Goal: Book appointment/travel/reservation

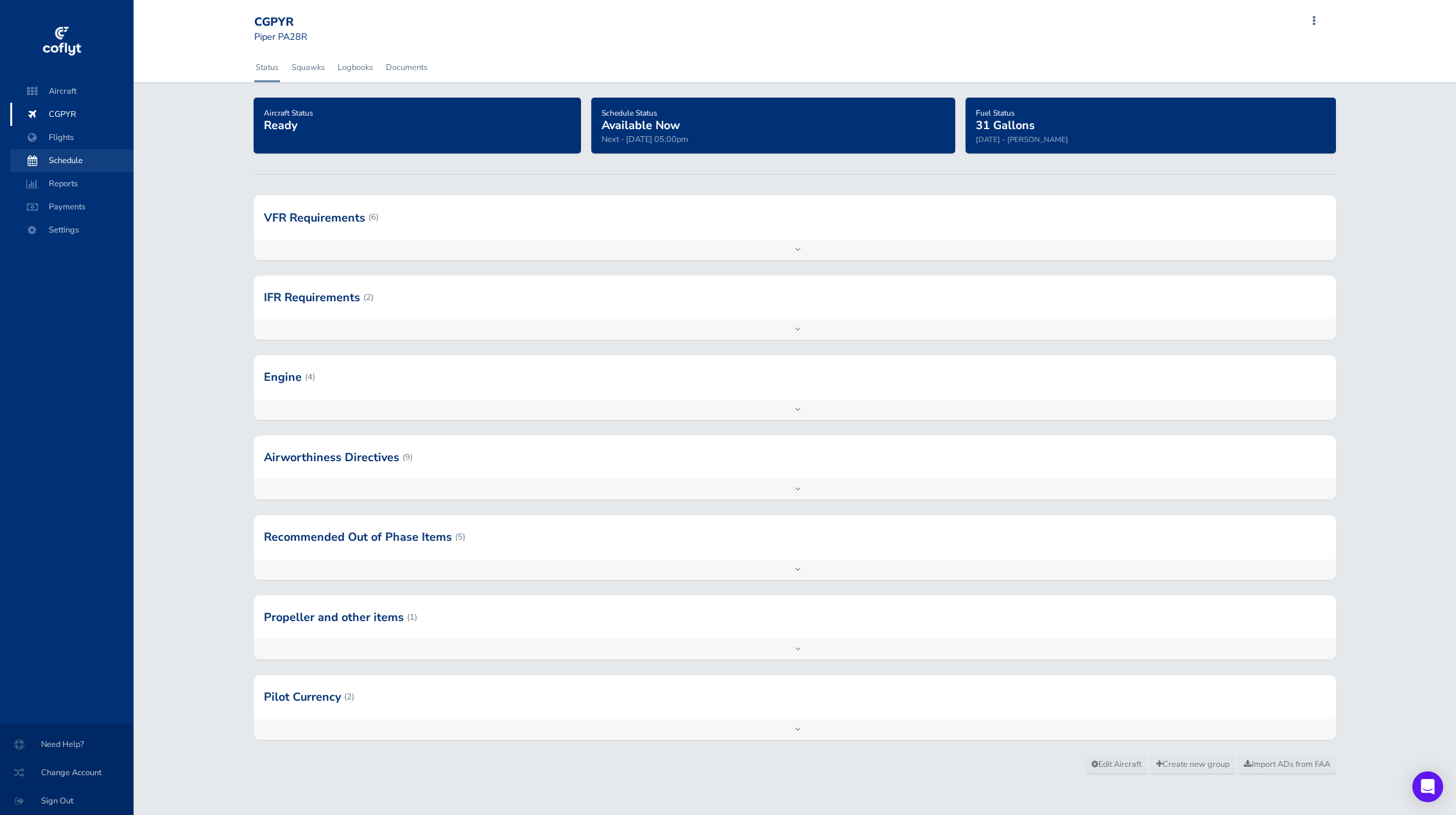
click at [58, 161] on span "Schedule" at bounding box center [72, 160] width 97 height 23
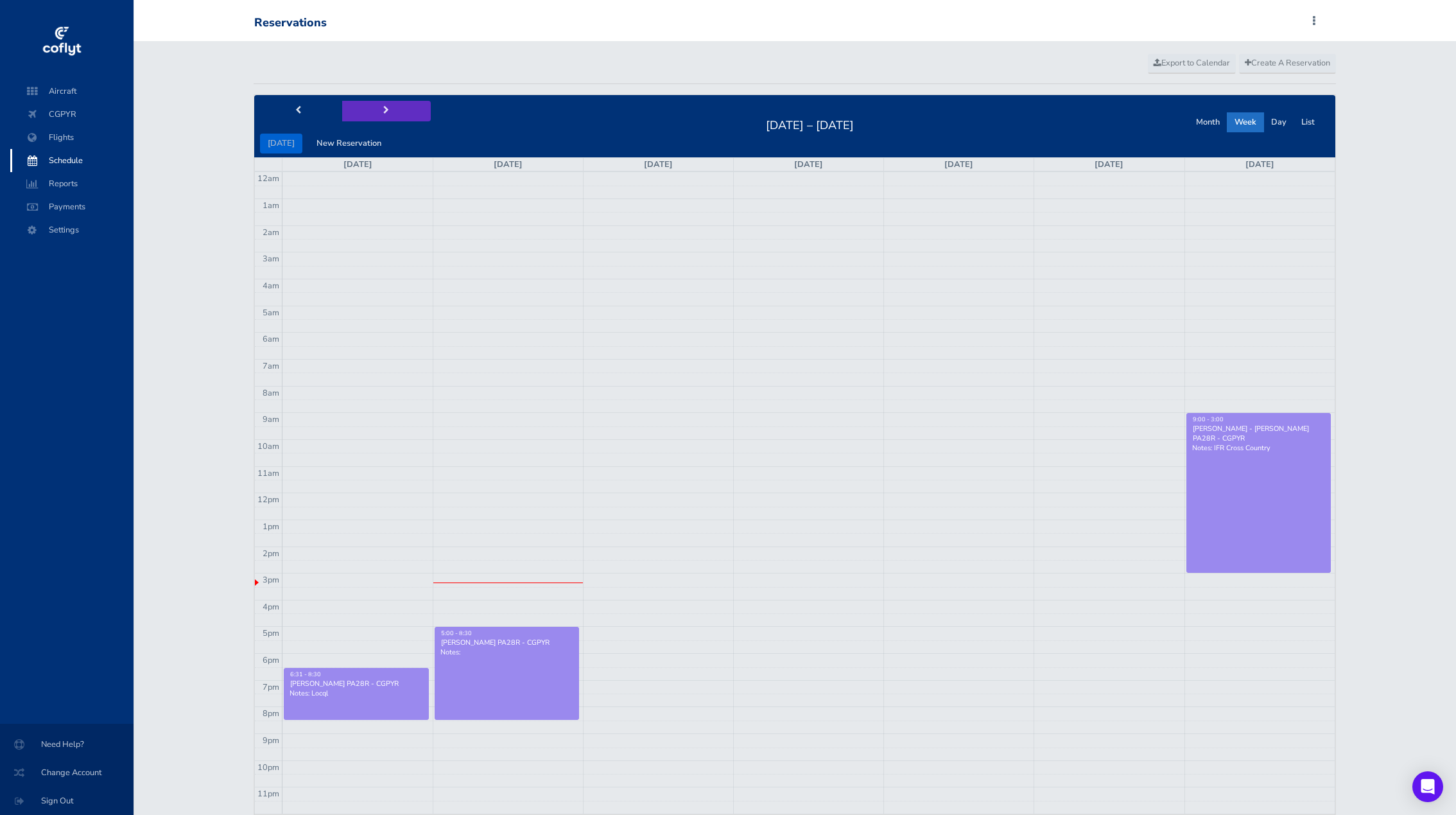
click at [383, 110] on span "next" at bounding box center [386, 110] width 6 height 8
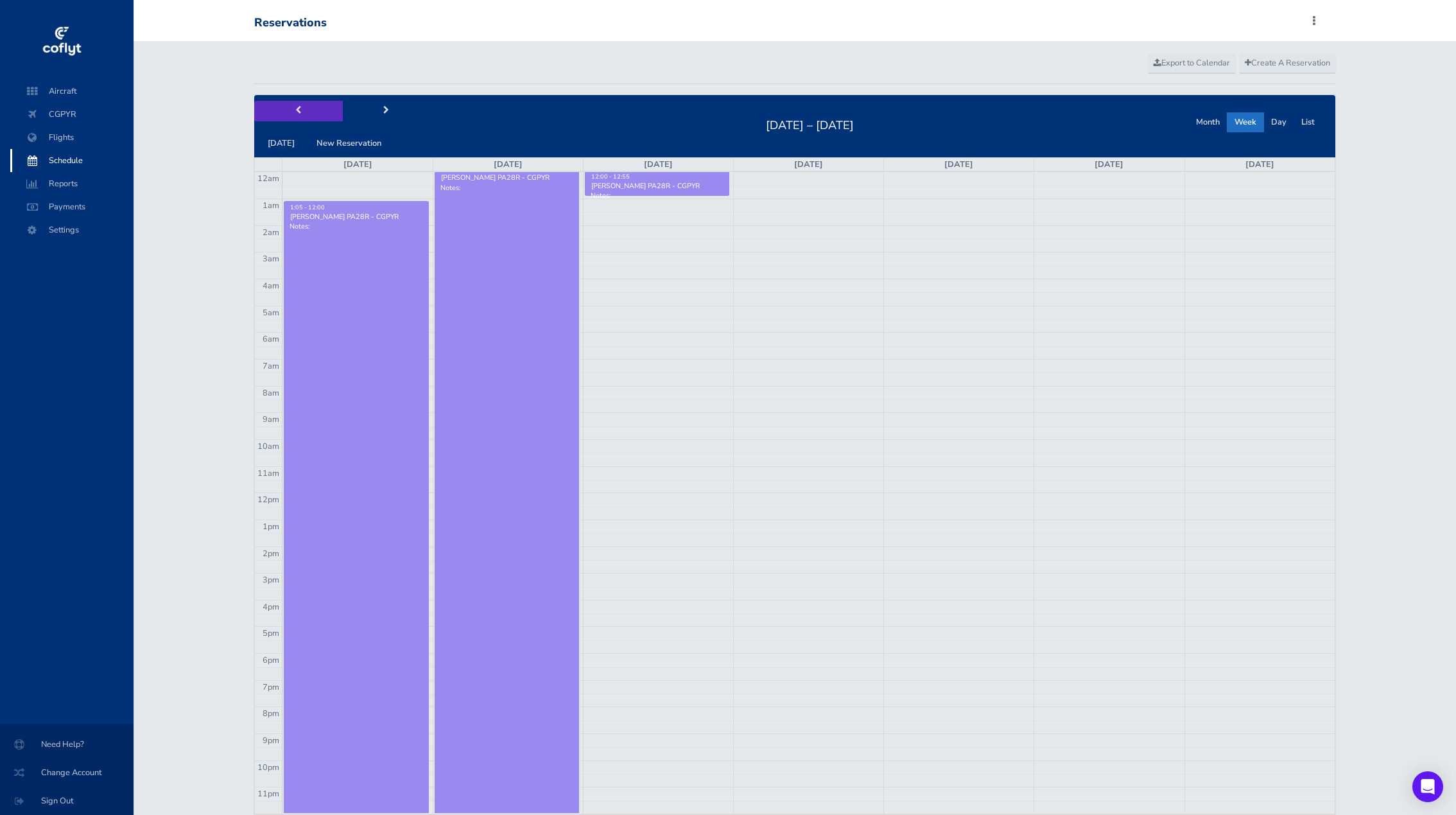
click at [296, 112] on span "prev" at bounding box center [298, 110] width 6 height 8
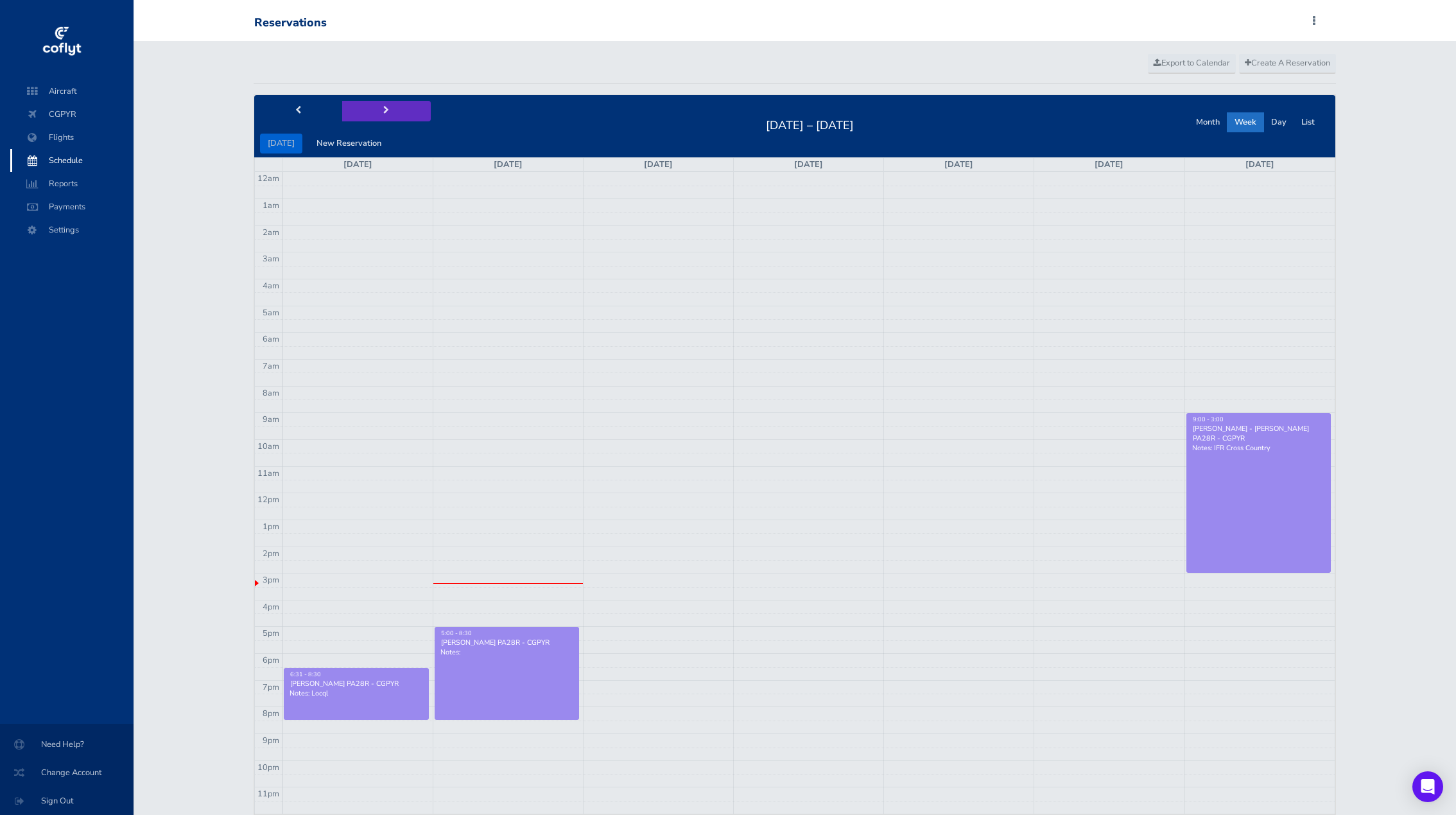
click at [381, 116] on button "next" at bounding box center [386, 110] width 88 height 20
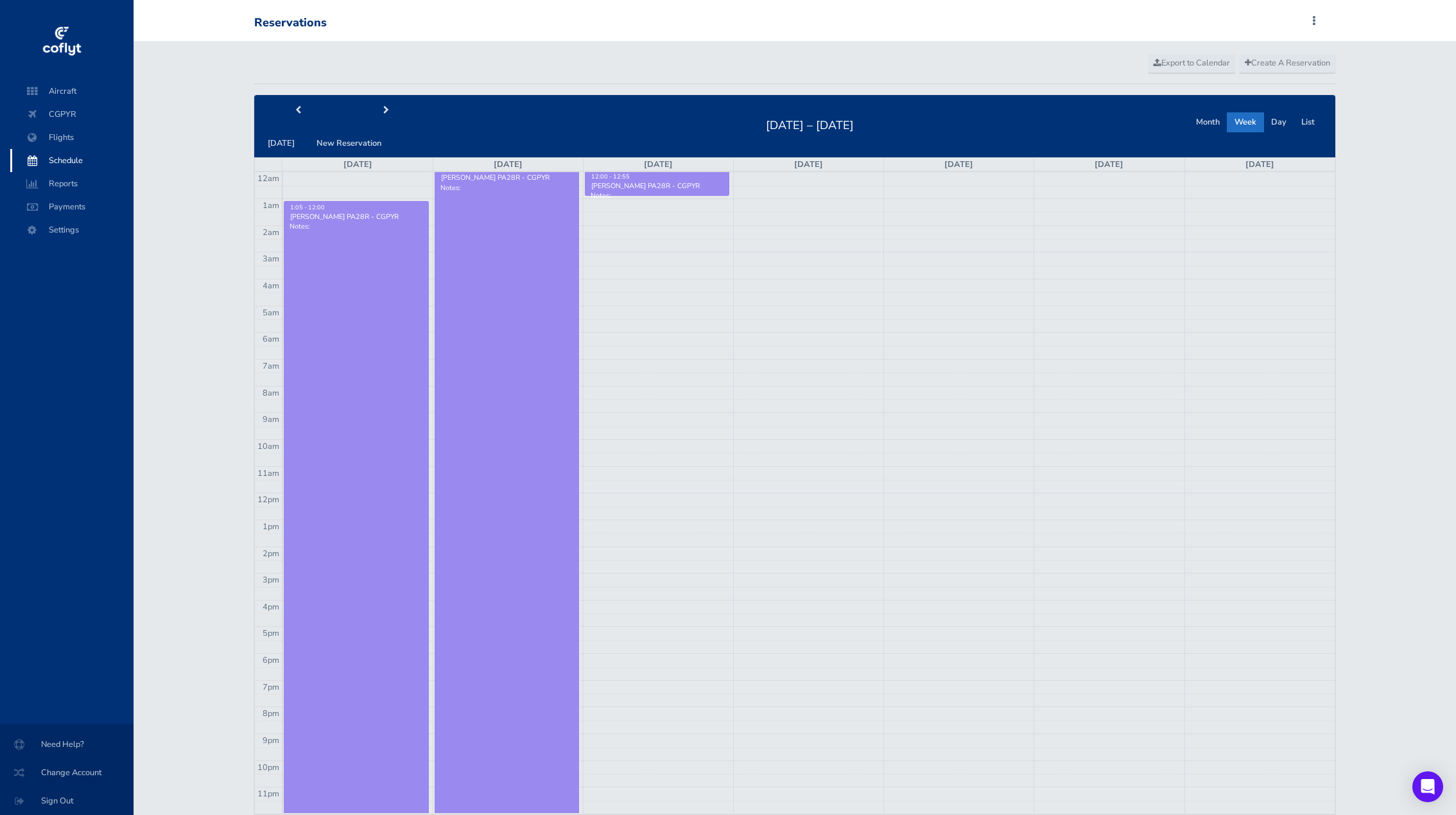
click at [1205, 268] on td at bounding box center [808, 272] width 1052 height 13
